Goal: Task Accomplishment & Management: Manage account settings

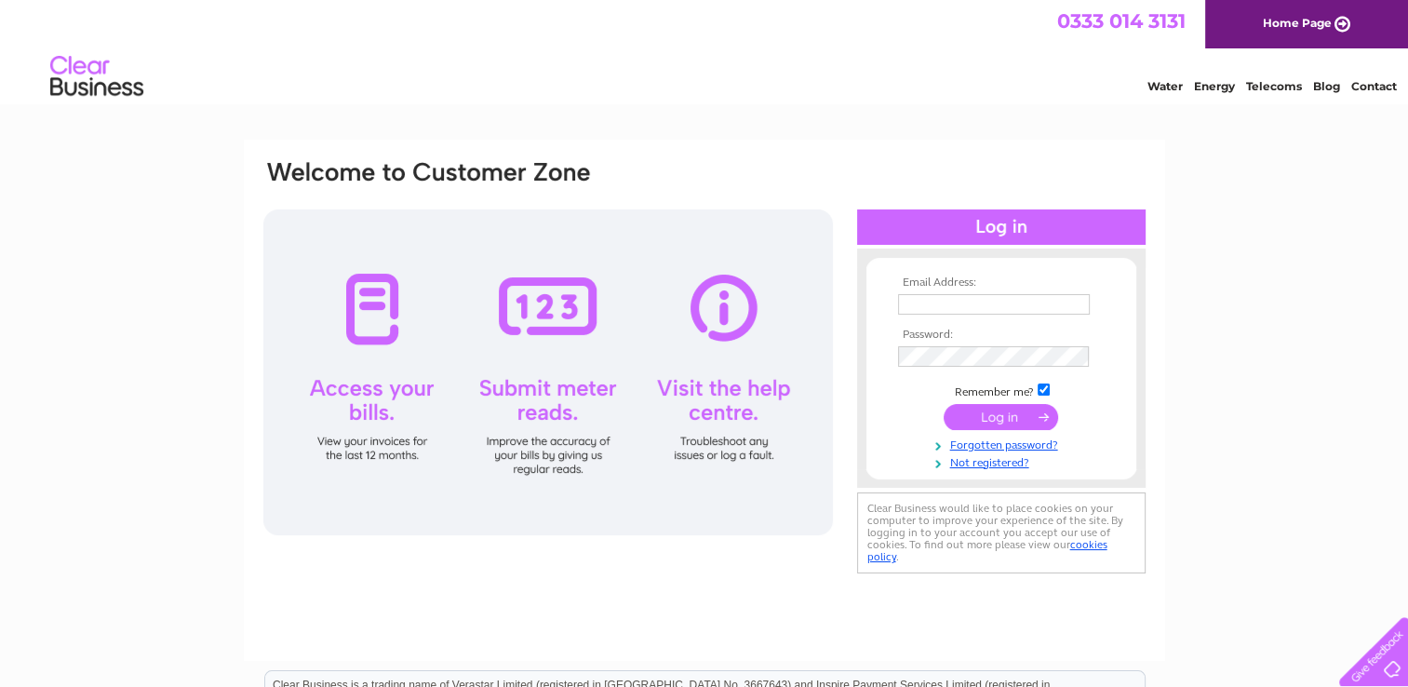
type input "purchaseledger@wessexretail.co.uk"
click at [1003, 415] on input "submit" at bounding box center [1001, 417] width 114 height 26
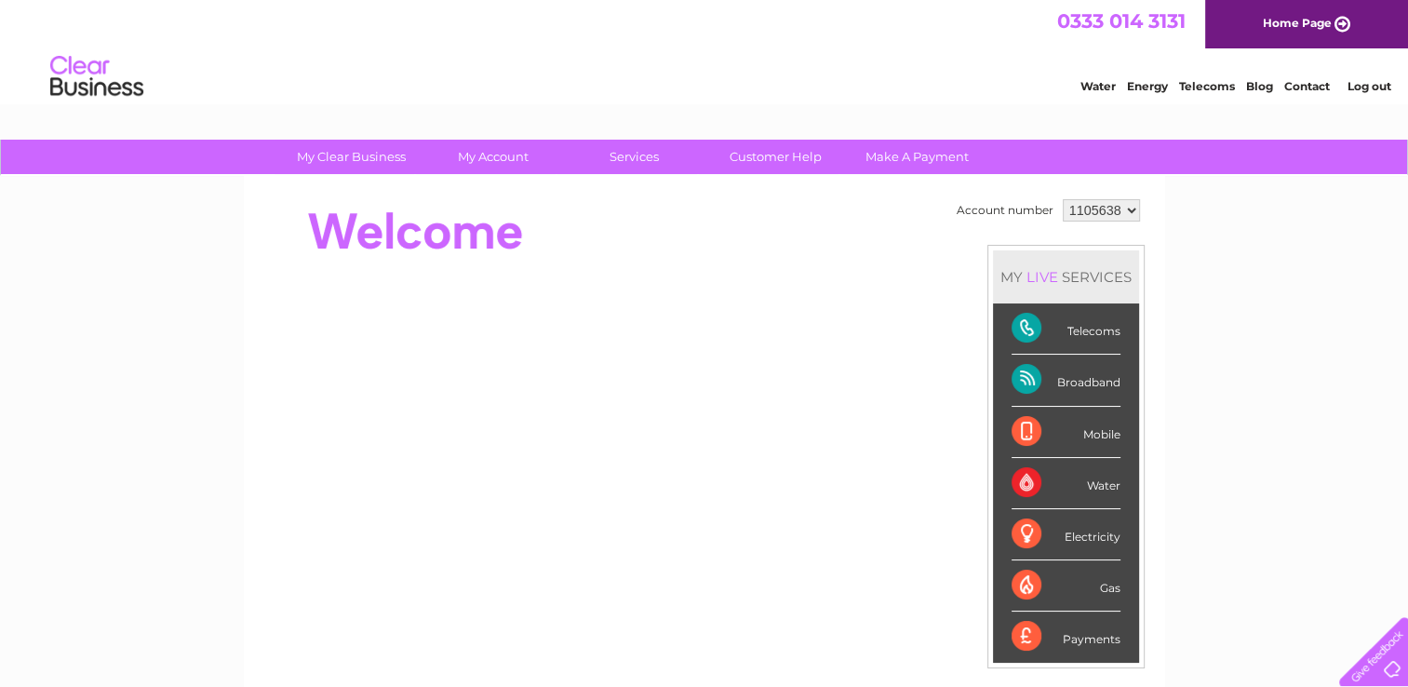
click at [1121, 210] on select "1105638" at bounding box center [1101, 210] width 77 height 22
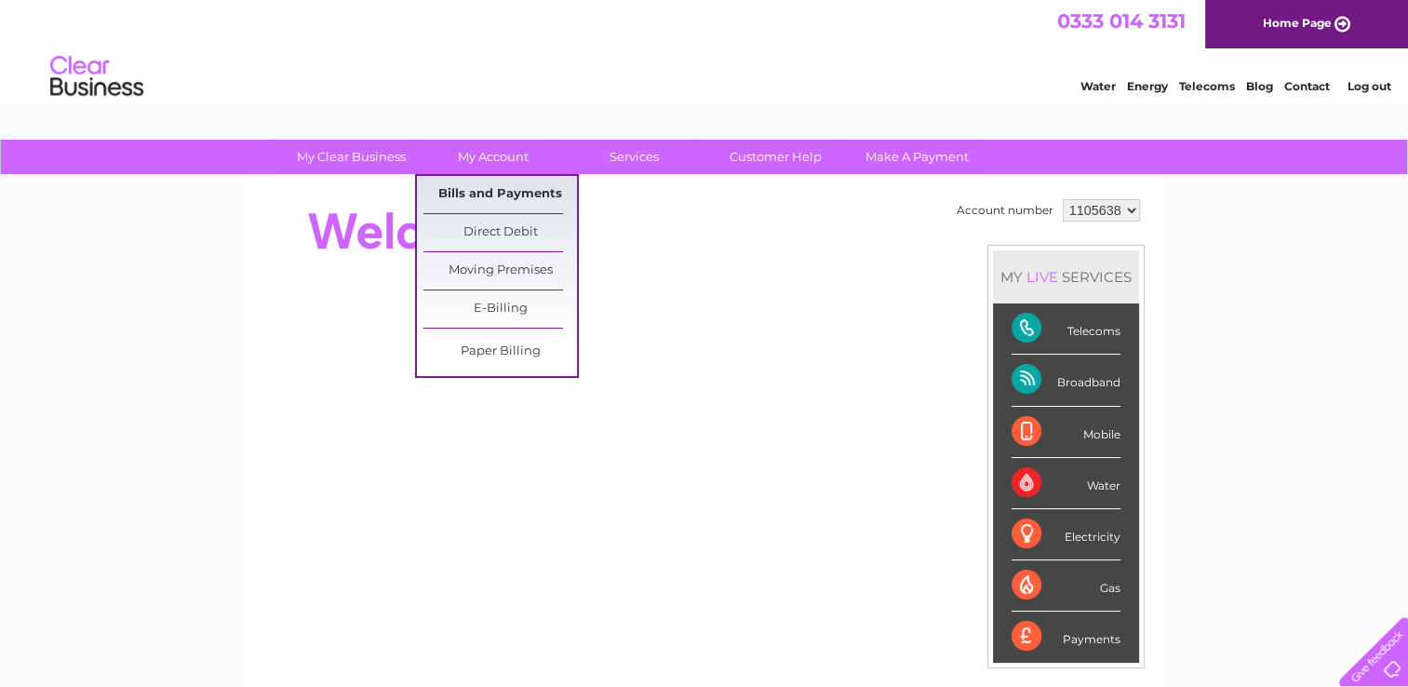
click at [488, 187] on link "Bills and Payments" at bounding box center [501, 194] width 154 height 37
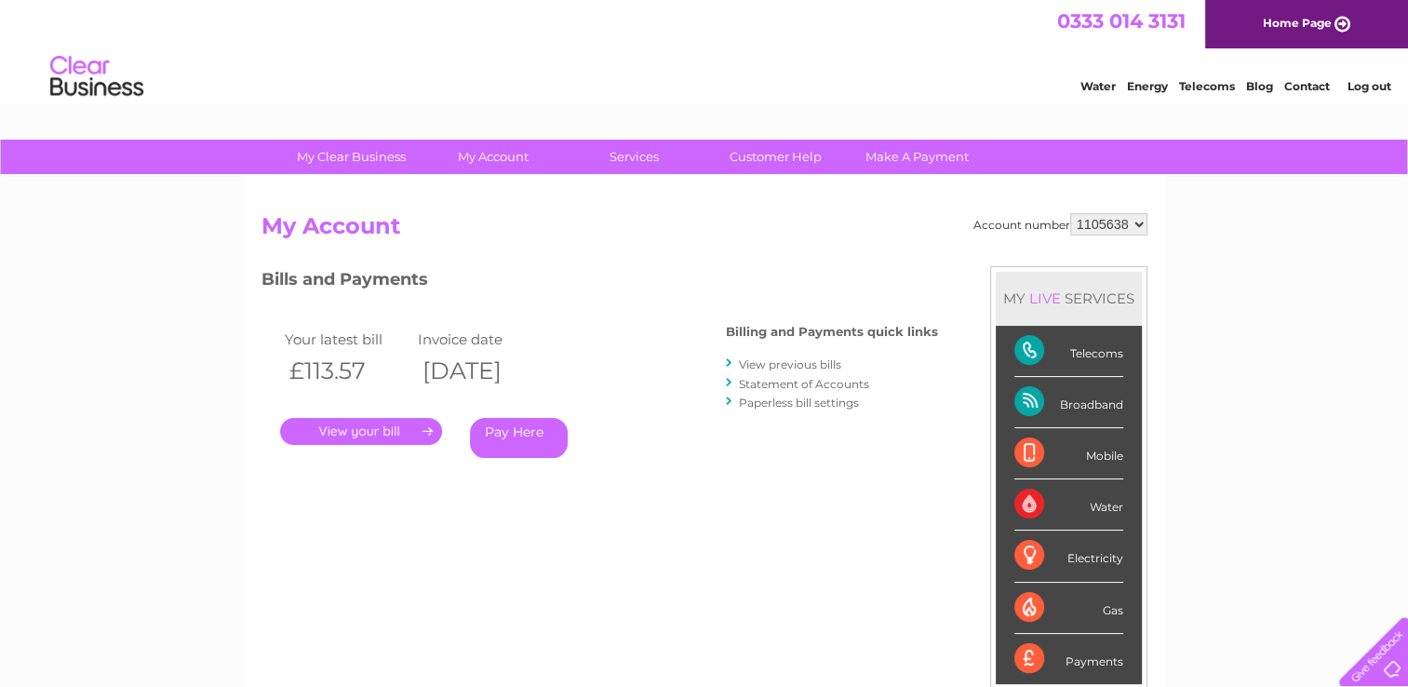
click at [401, 426] on link "." at bounding box center [361, 431] width 162 height 27
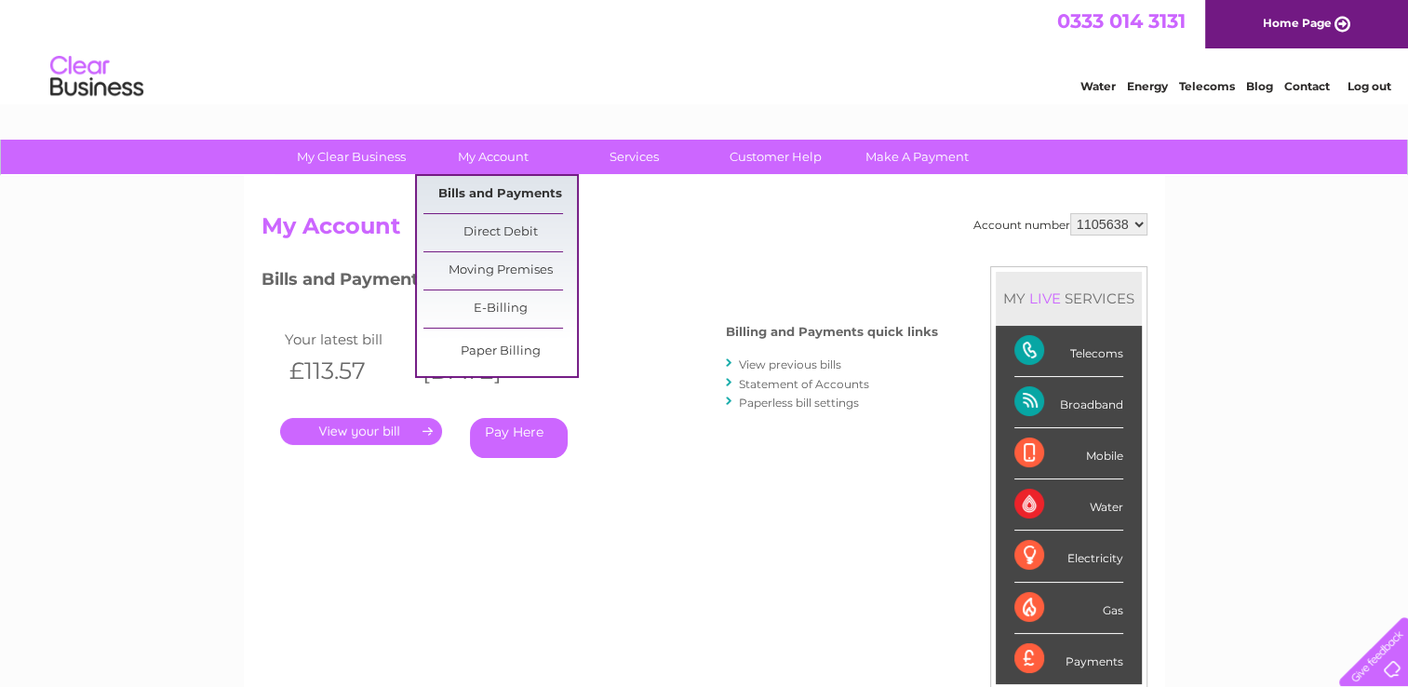
click at [509, 194] on link "Bills and Payments" at bounding box center [501, 194] width 154 height 37
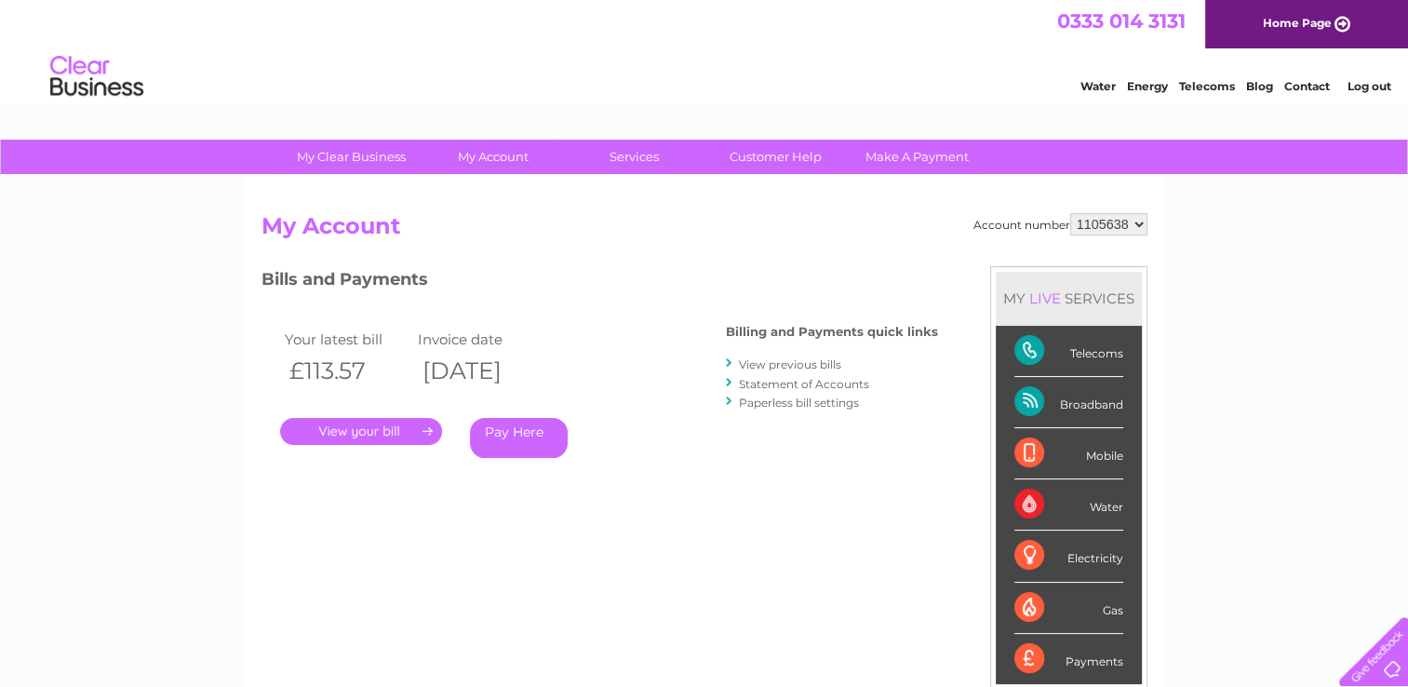
click at [808, 368] on link "View previous bills" at bounding box center [790, 364] width 102 height 14
